Goal: Information Seeking & Learning: Learn about a topic

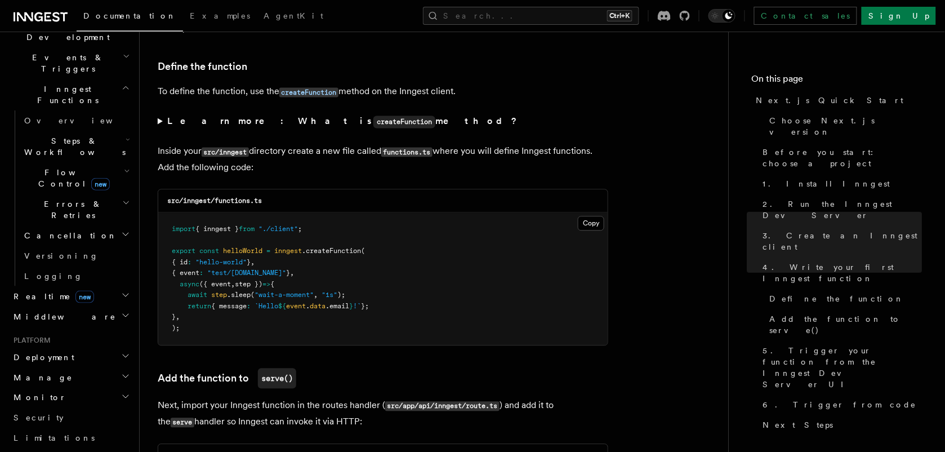
scroll to position [375, 0]
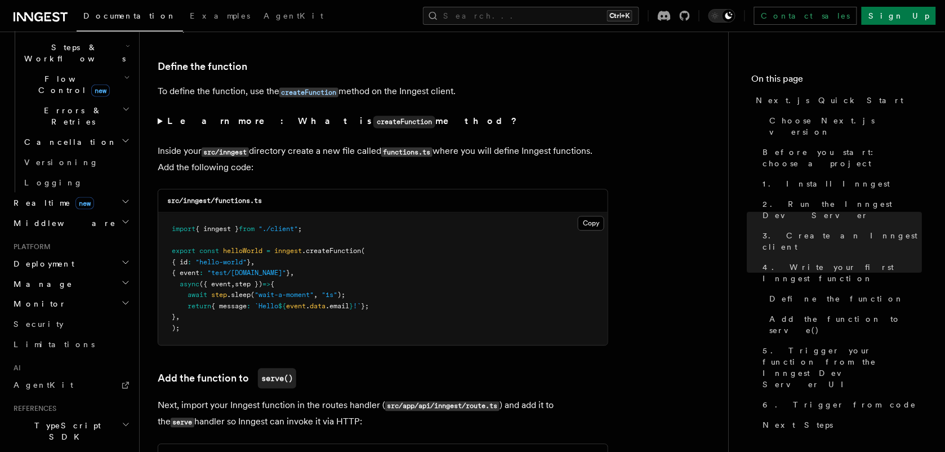
click at [76, 364] on li "AI AgentKit" at bounding box center [70, 380] width 123 height 32
click at [70, 375] on link "AgentKit" at bounding box center [70, 385] width 123 height 20
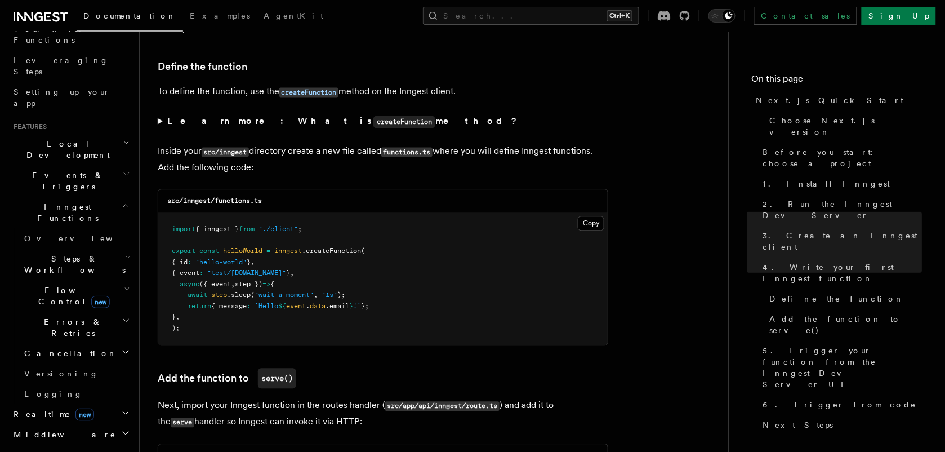
scroll to position [141, 0]
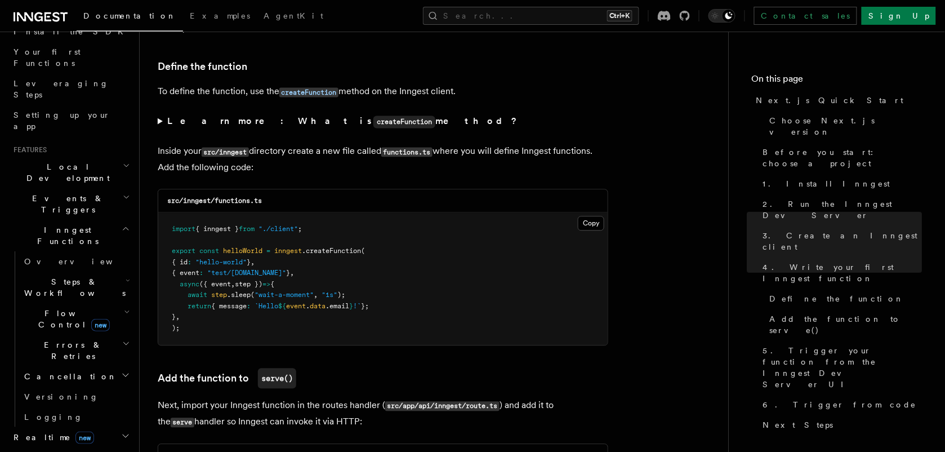
click at [92, 319] on span "new" at bounding box center [100, 325] width 19 height 12
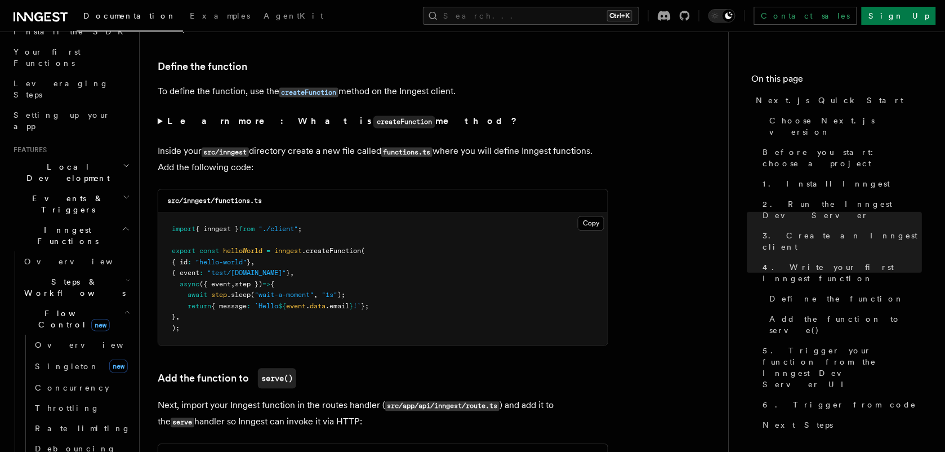
click at [97, 303] on h2 "Flow Control new" at bounding box center [76, 319] width 113 height 32
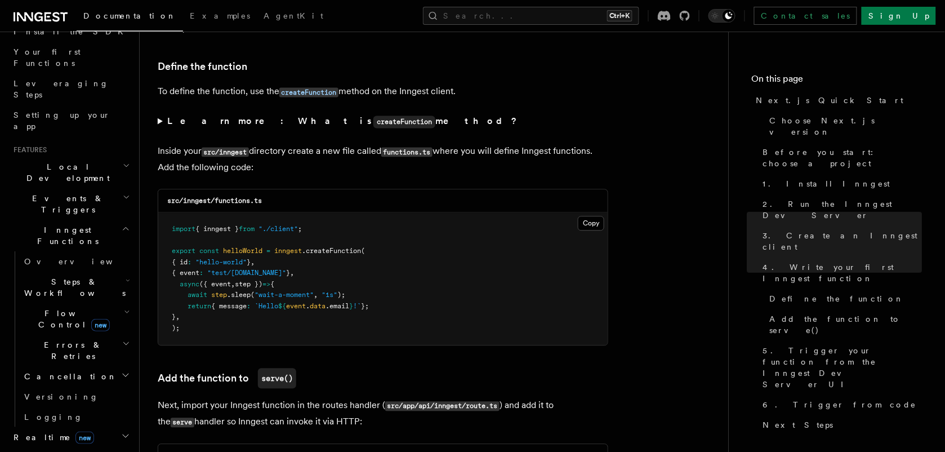
click at [100, 335] on h2 "Errors & Retries" at bounding box center [76, 351] width 113 height 32
click at [109, 272] on h2 "Steps & Workflows" at bounding box center [76, 288] width 113 height 32
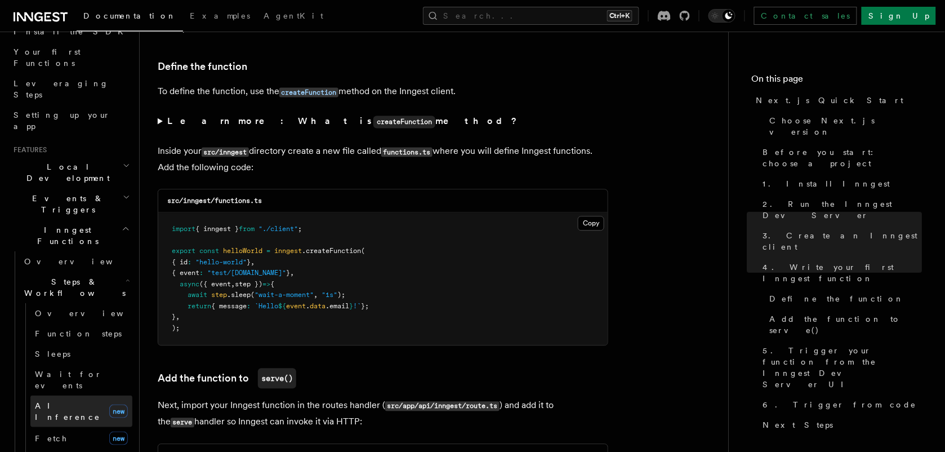
click at [72, 396] on link "AI Inference new" at bounding box center [81, 412] width 102 height 32
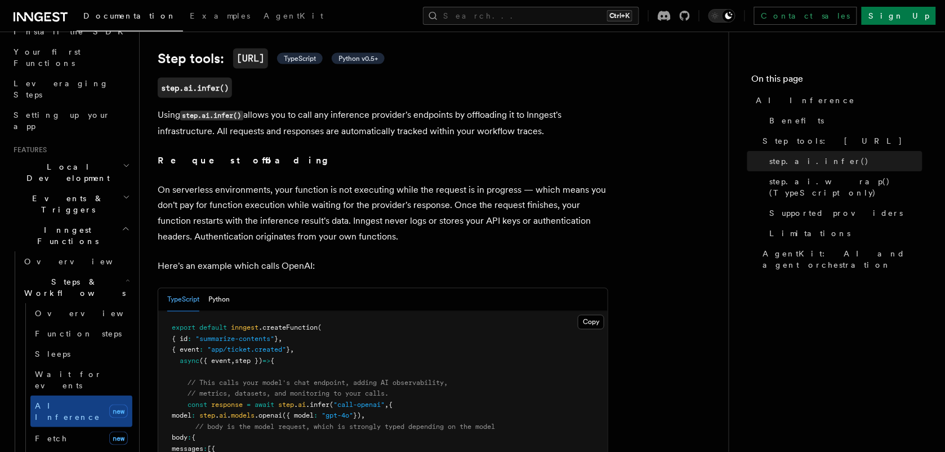
scroll to position [399, 0]
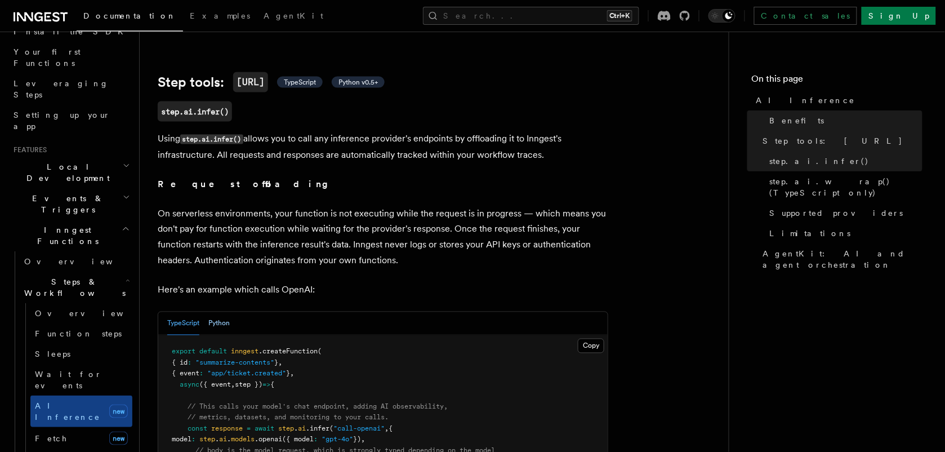
click at [220, 312] on button "Python" at bounding box center [218, 323] width 21 height 23
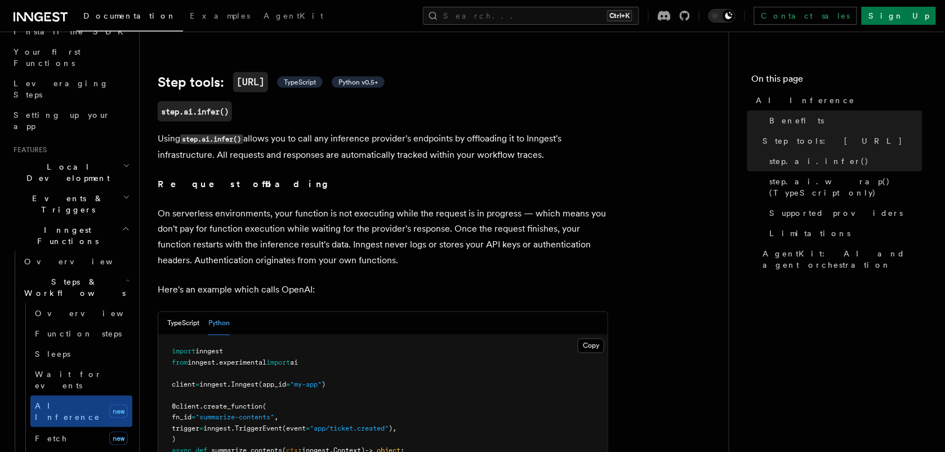
scroll to position [540, 0]
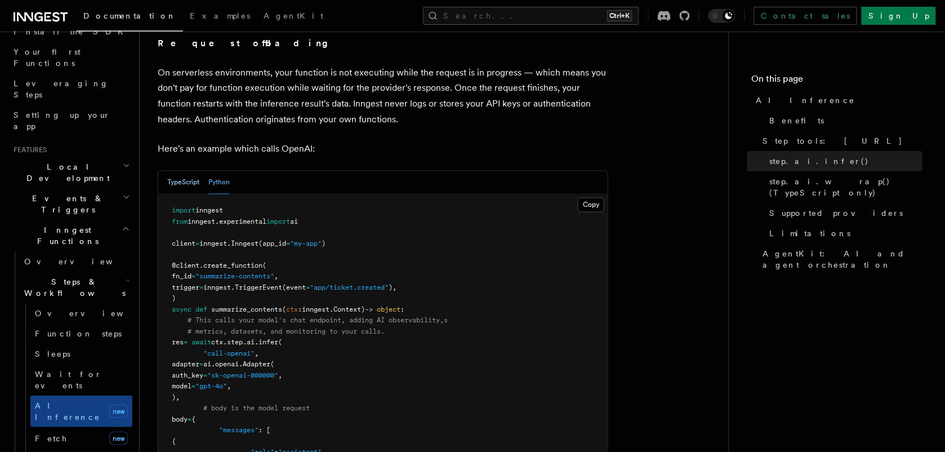
click at [169, 171] on button "TypeScript" at bounding box center [183, 182] width 32 height 23
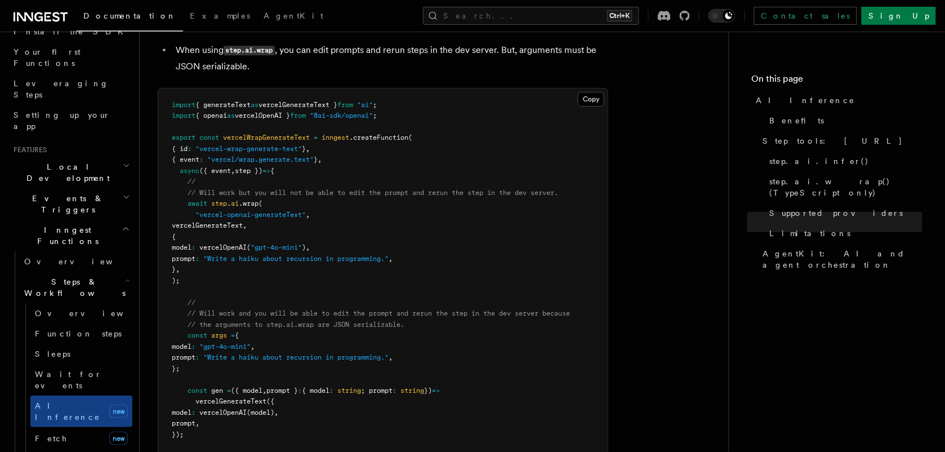
scroll to position [2347, 0]
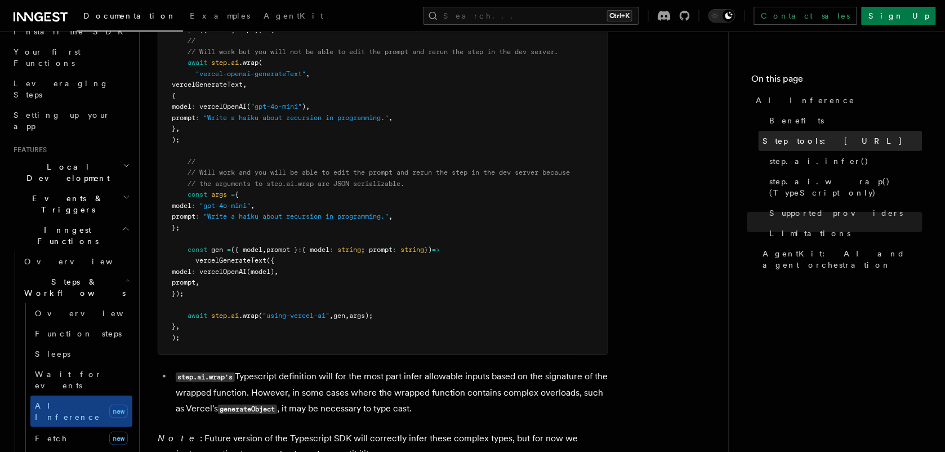
click at [847, 139] on link "Step tools: [URL]" at bounding box center [841, 141] width 164 height 20
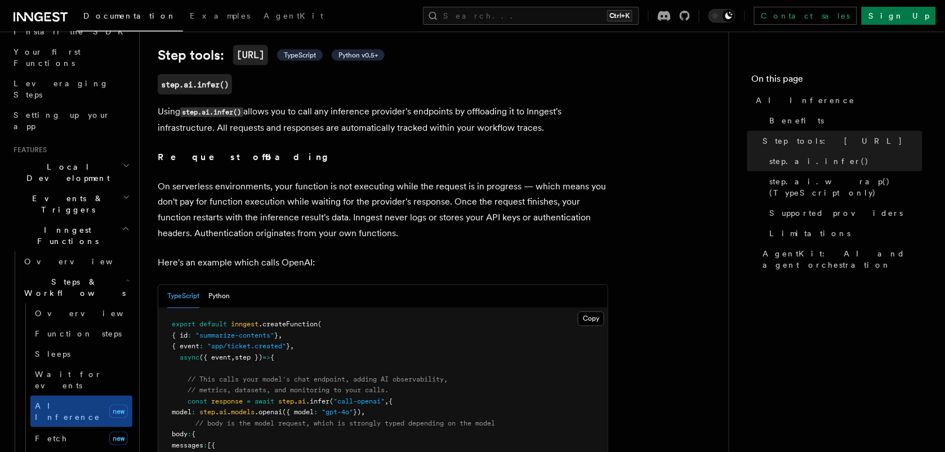
scroll to position [331, 0]
